Goal: Transaction & Acquisition: Purchase product/service

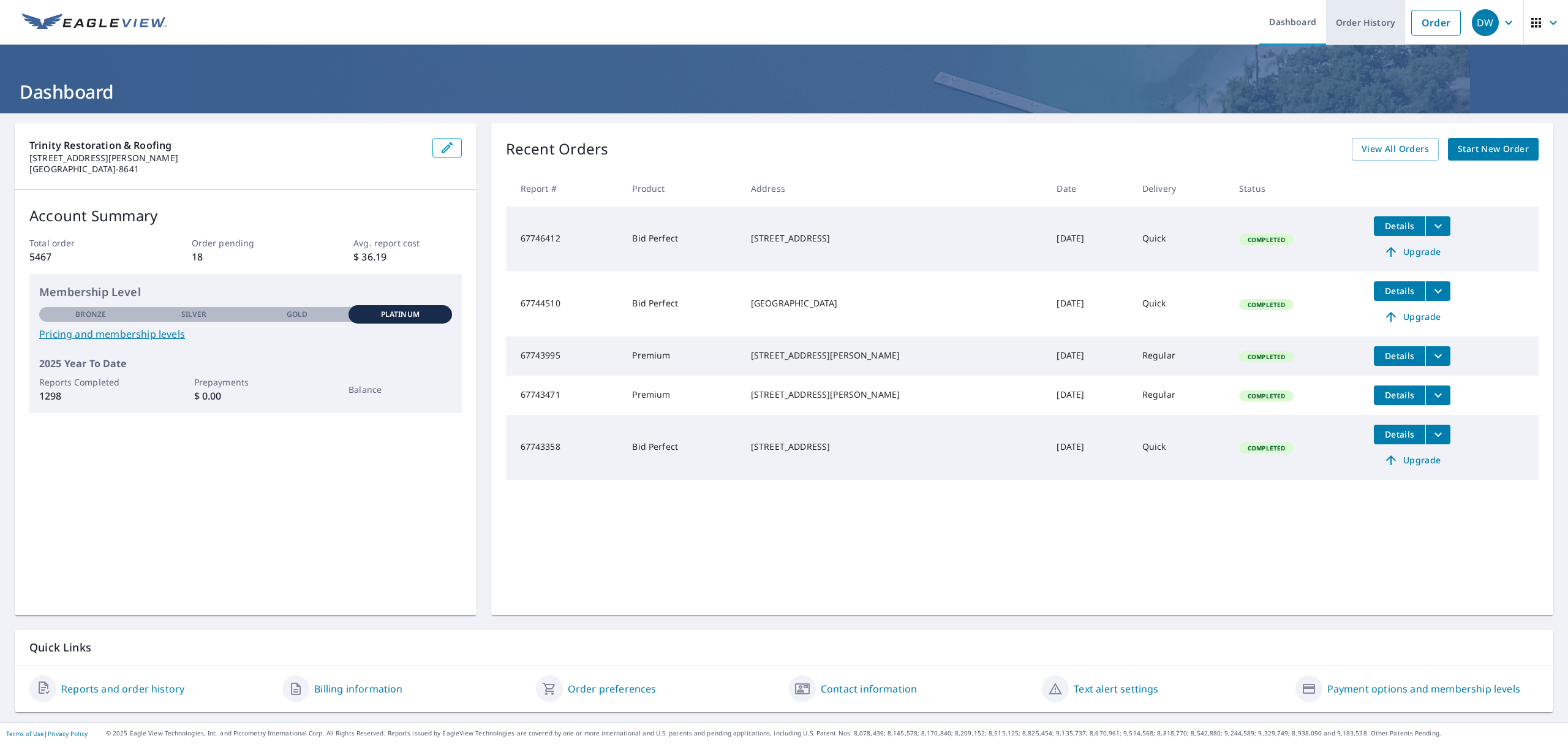
click at [1378, 18] on link "Order History" at bounding box center [1366, 22] width 79 height 44
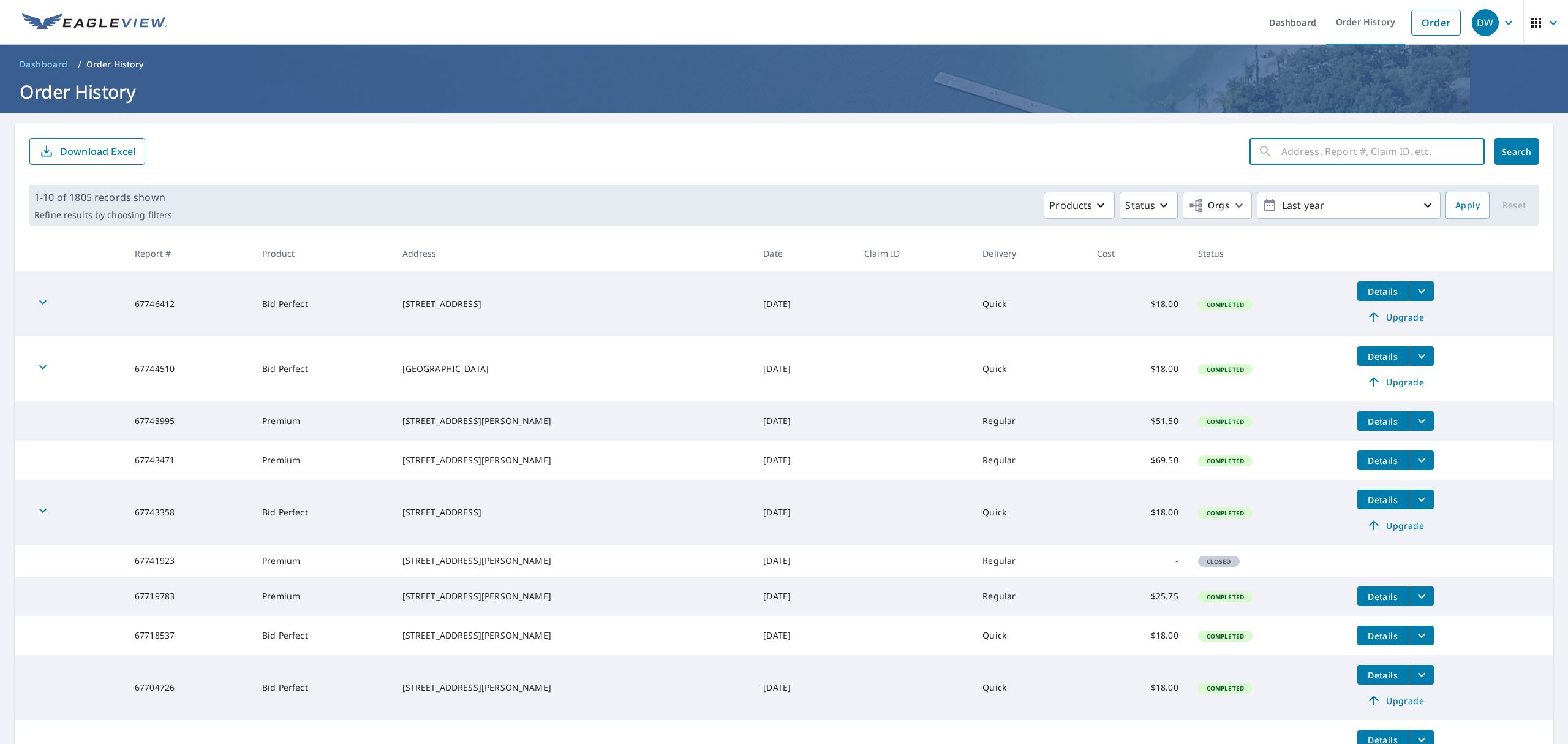
click at [1288, 154] on input "text" at bounding box center [1382, 151] width 203 height 34
paste input "66024377"
type input "66024377"
click at [1511, 146] on span "Search" at bounding box center [1516, 152] width 24 height 11
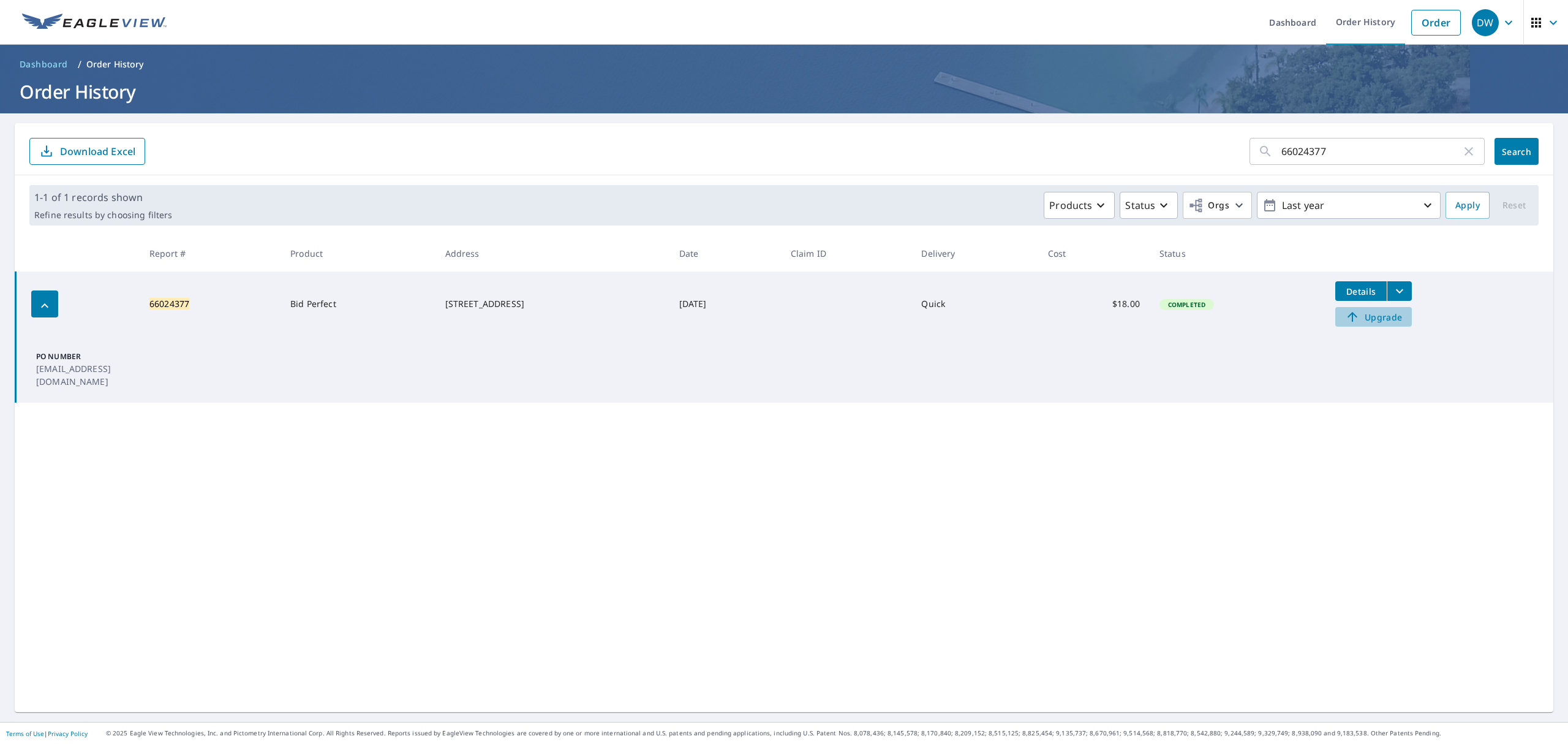
click at [1397, 313] on span "Upgrade" at bounding box center [1374, 316] width 62 height 15
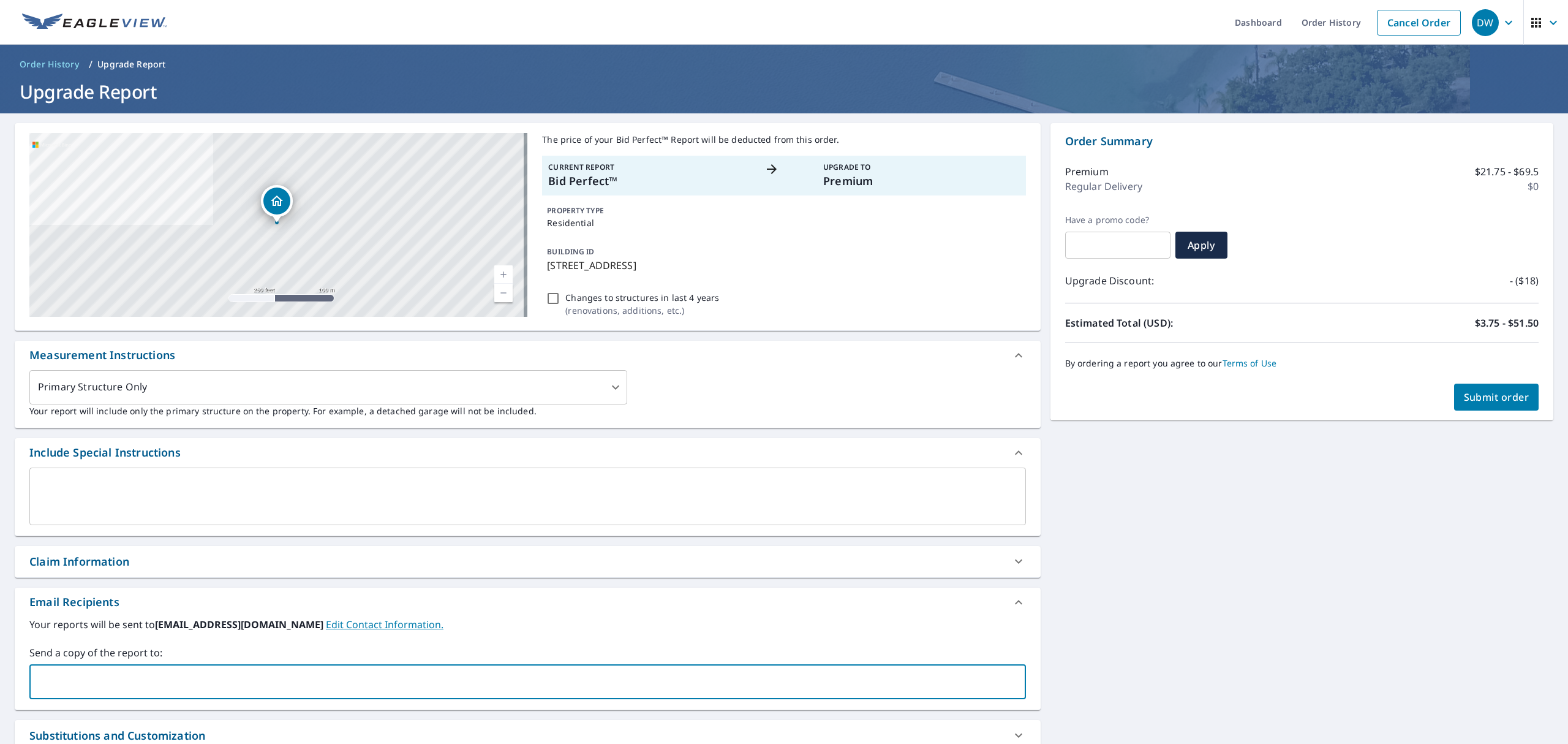
click at [80, 688] on input "text" at bounding box center [518, 681] width 967 height 24
paste input "[EMAIL_ADDRESS][DOMAIN_NAME]"
type input "[EMAIL_ADDRESS][DOMAIN_NAME]"
click at [1478, 403] on span "Submit order" at bounding box center [1496, 396] width 66 height 13
checkbox input "true"
